Goal: Find specific page/section: Find specific page/section

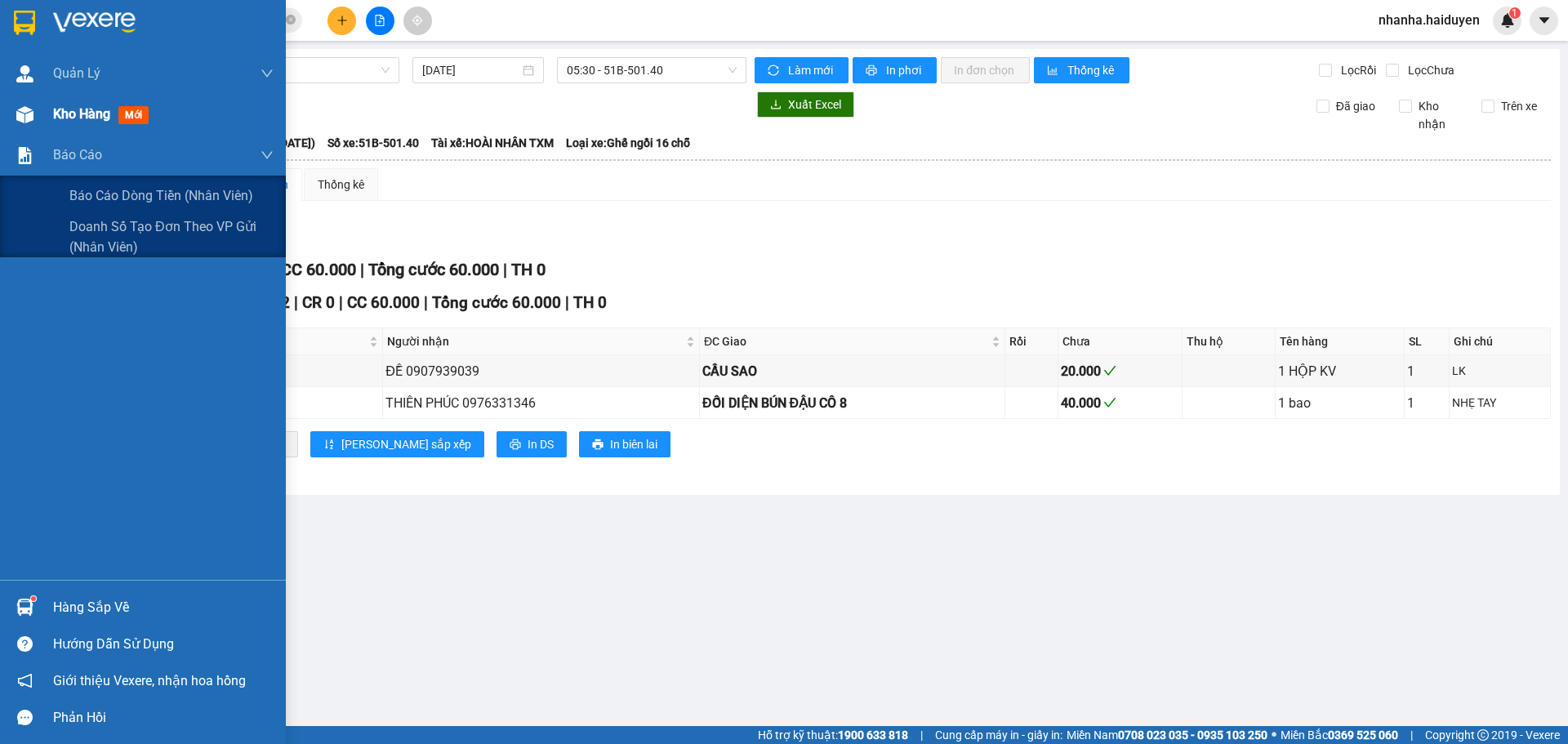
click at [142, 125] on div "Kho hàng mới" at bounding box center [163, 114] width 220 height 41
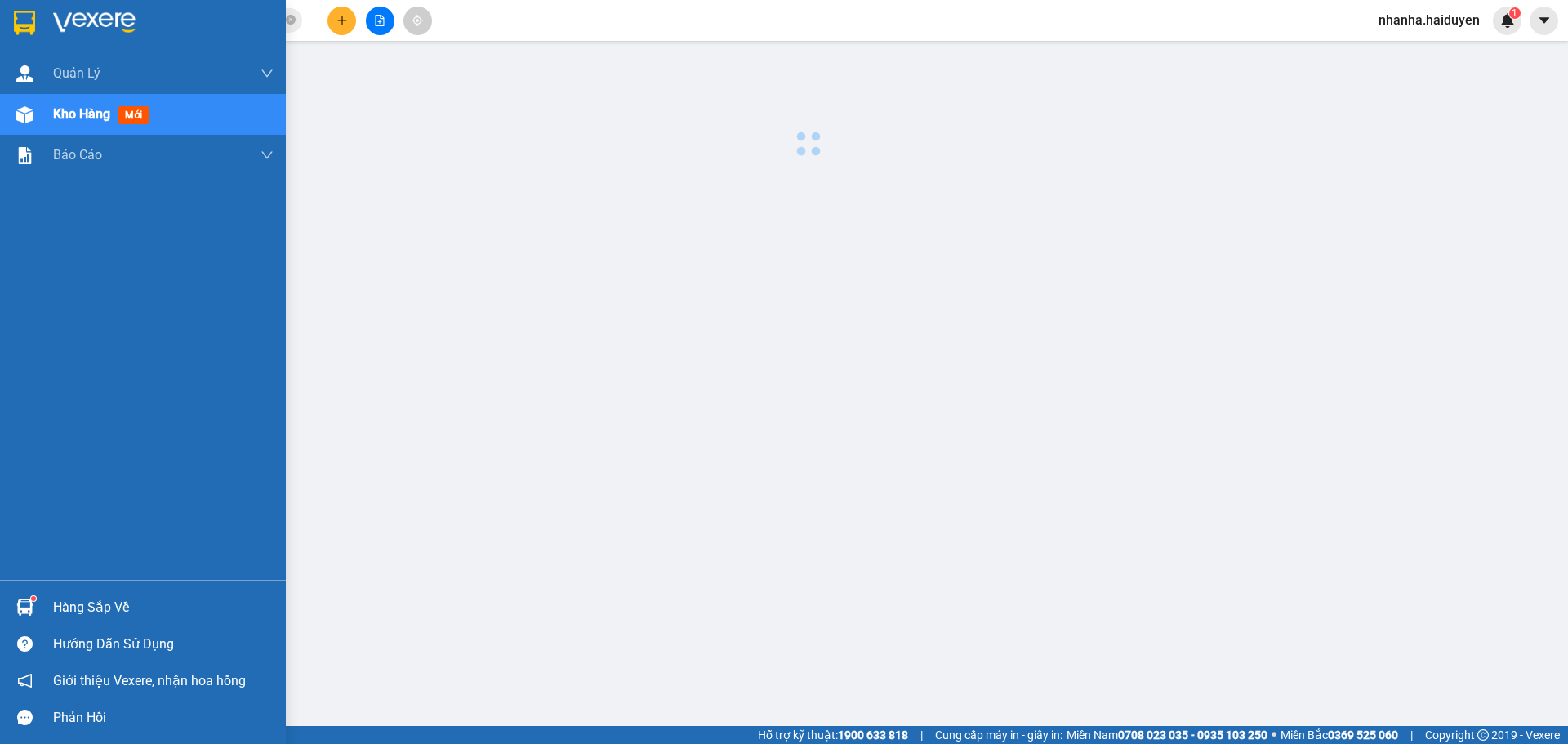
click at [142, 125] on div "Kho hàng mới" at bounding box center [163, 114] width 220 height 41
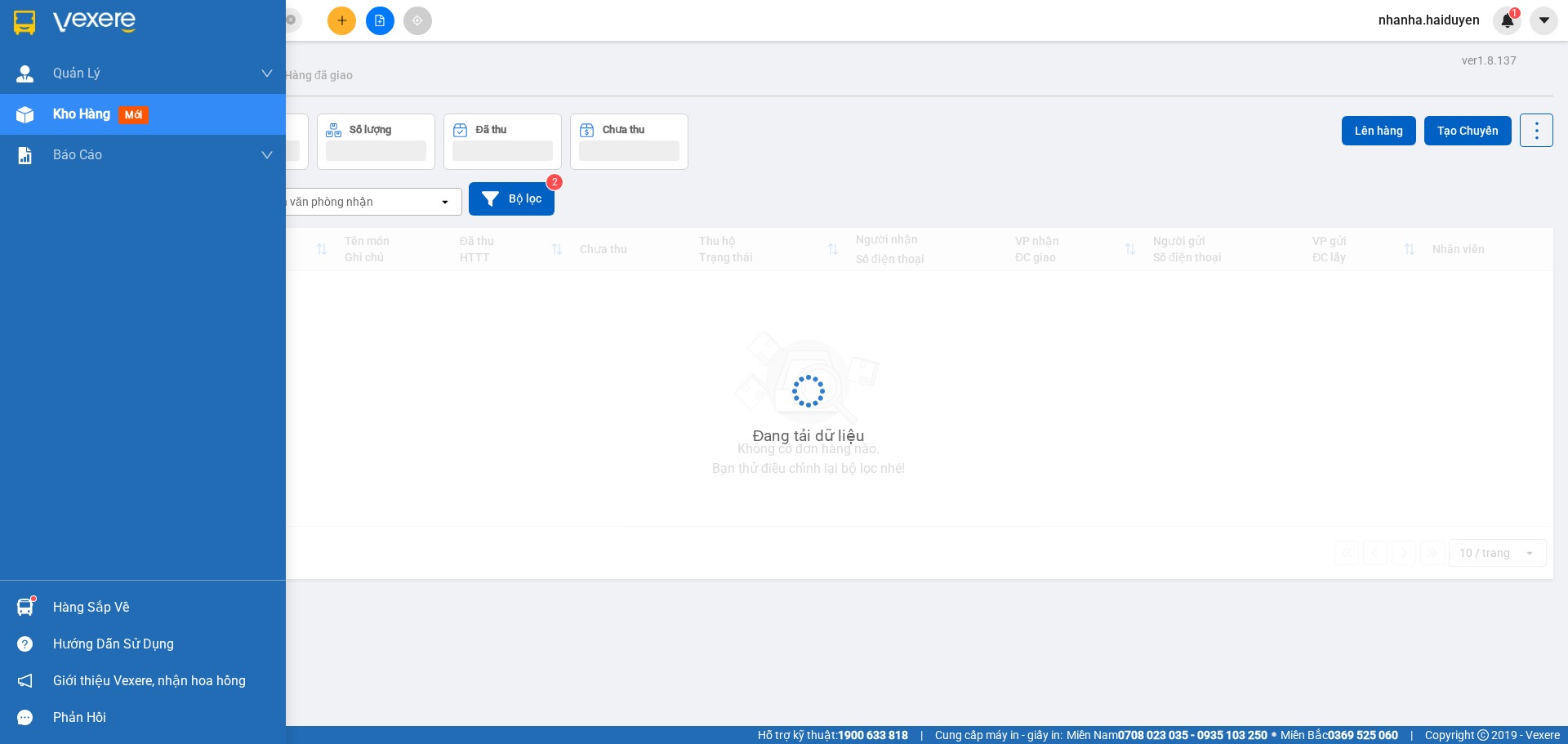
click at [142, 125] on div "Kho hàng mới" at bounding box center [163, 114] width 220 height 41
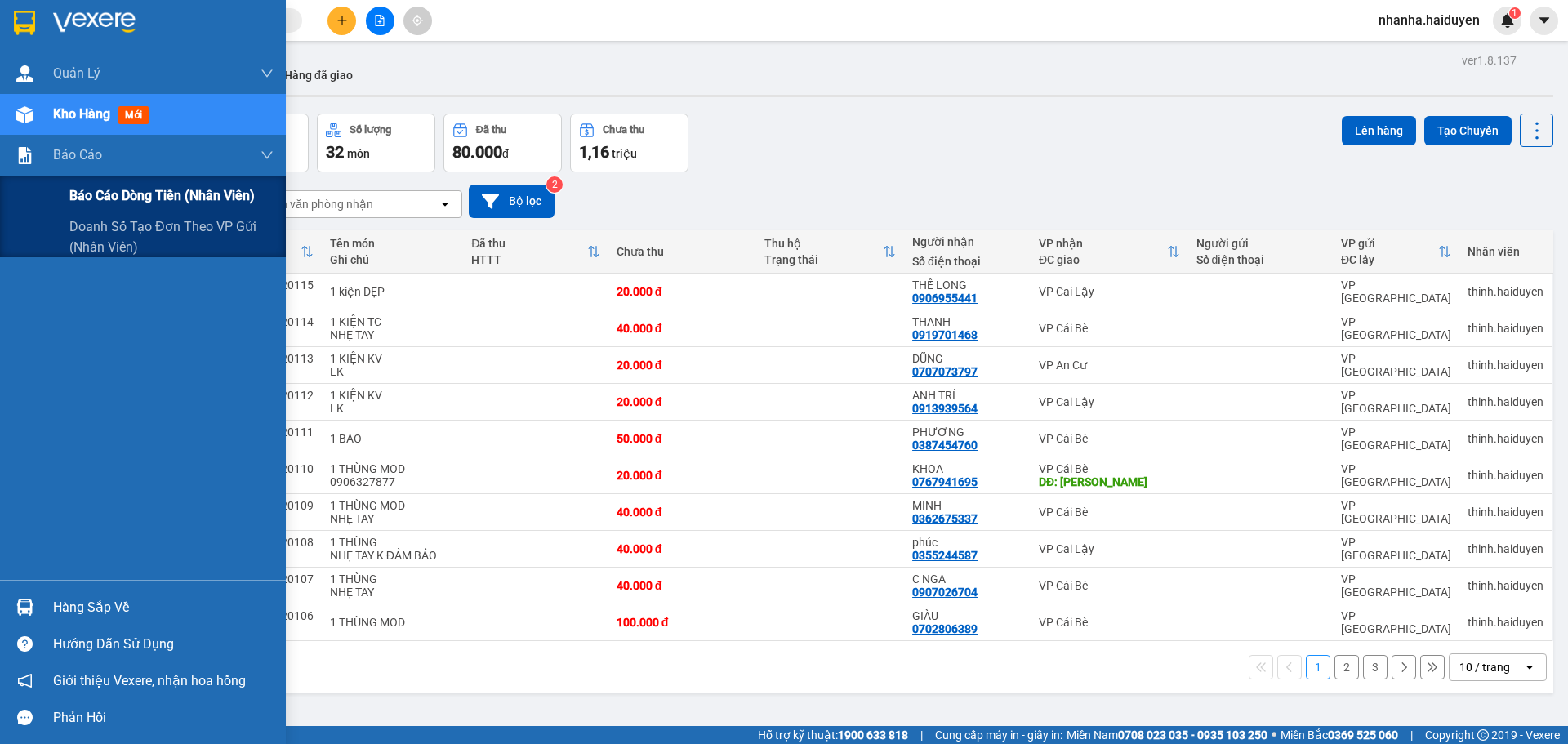
click at [135, 184] on div "Báo cáo dòng tiền (nhân viên)" at bounding box center [172, 196] width 205 height 41
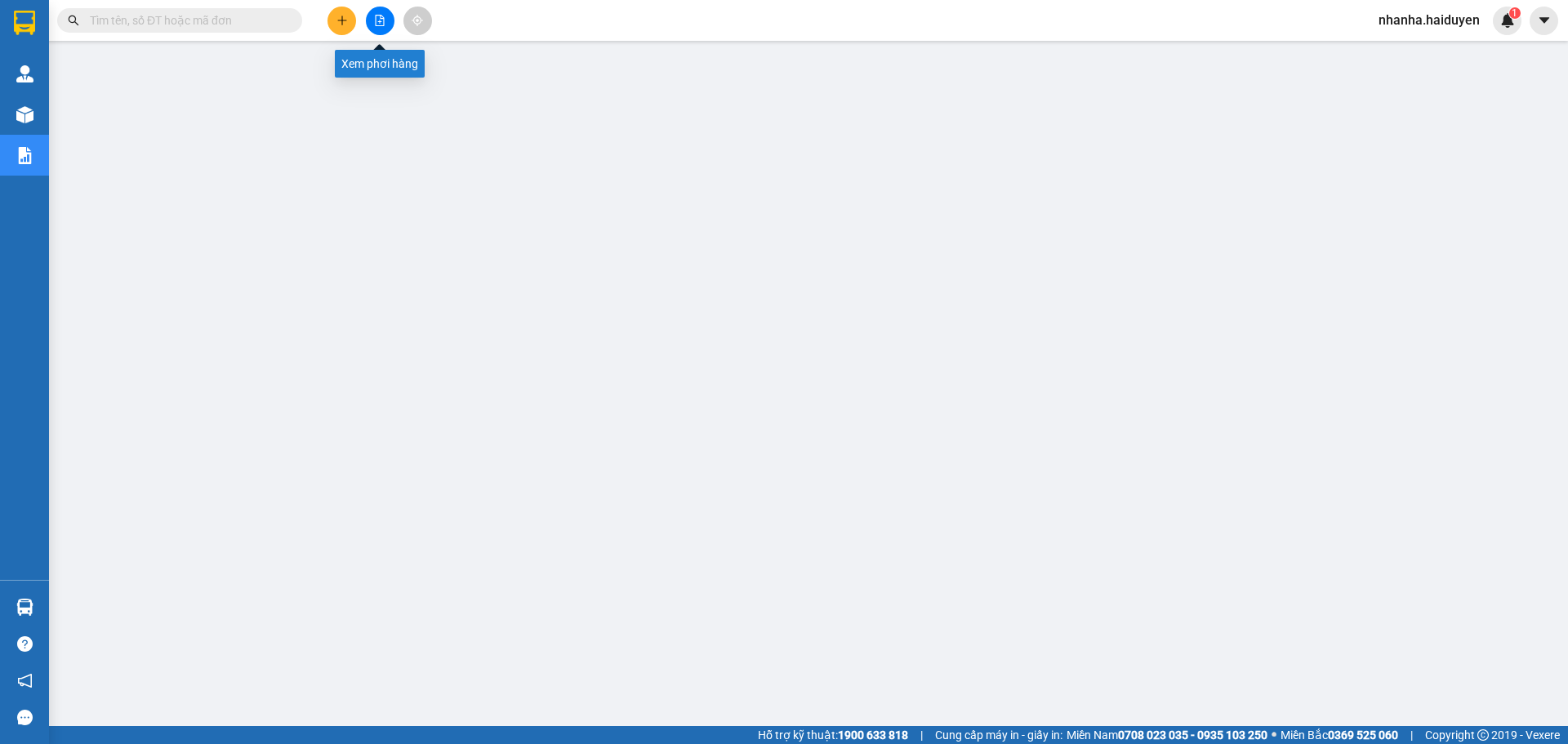
click at [384, 30] on button at bounding box center [380, 21] width 29 height 29
